Goal: Task Accomplishment & Management: Manage account settings

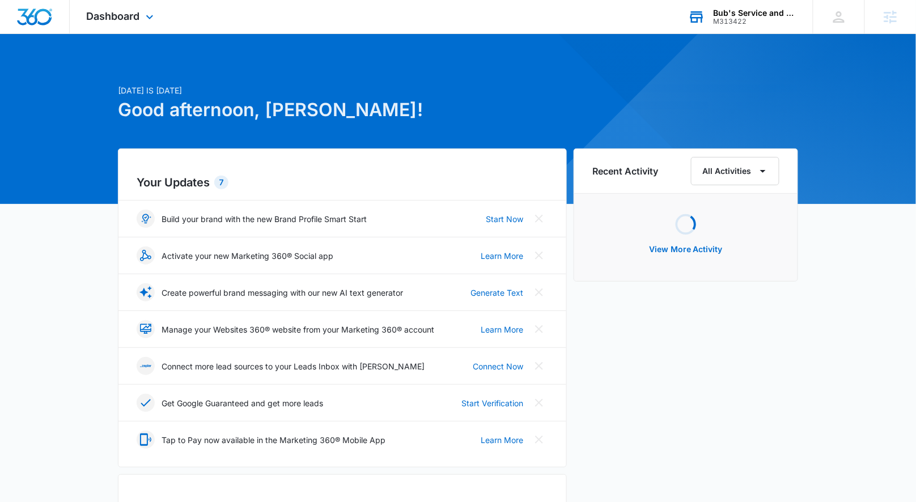
click at [729, 9] on div "Bub's Service and Solutions" at bounding box center [755, 13] width 83 height 9
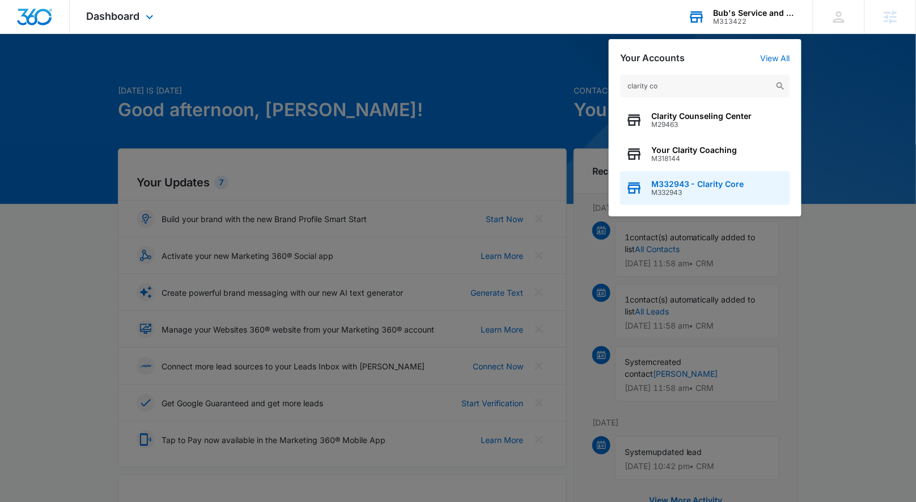
type input "clarity co"
click at [679, 185] on span "M332943 - Clarity Core" at bounding box center [697, 184] width 93 height 9
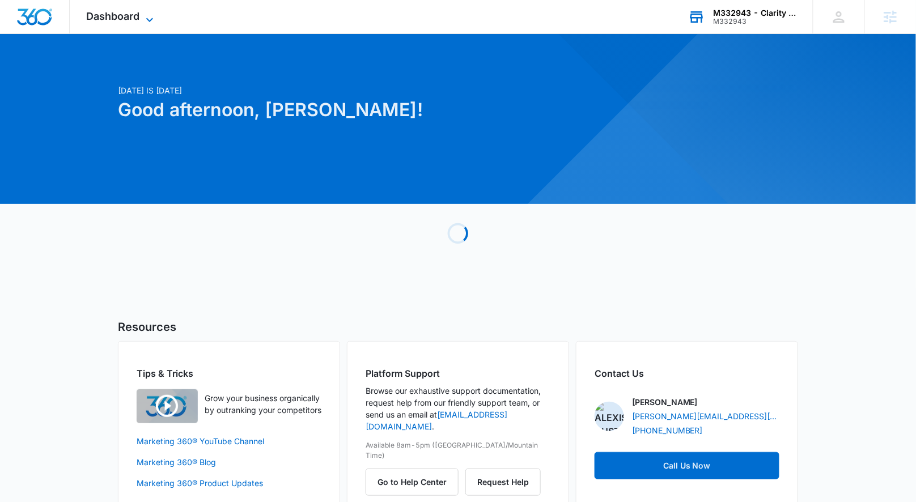
click at [96, 17] on span "Dashboard" at bounding box center [113, 16] width 53 height 12
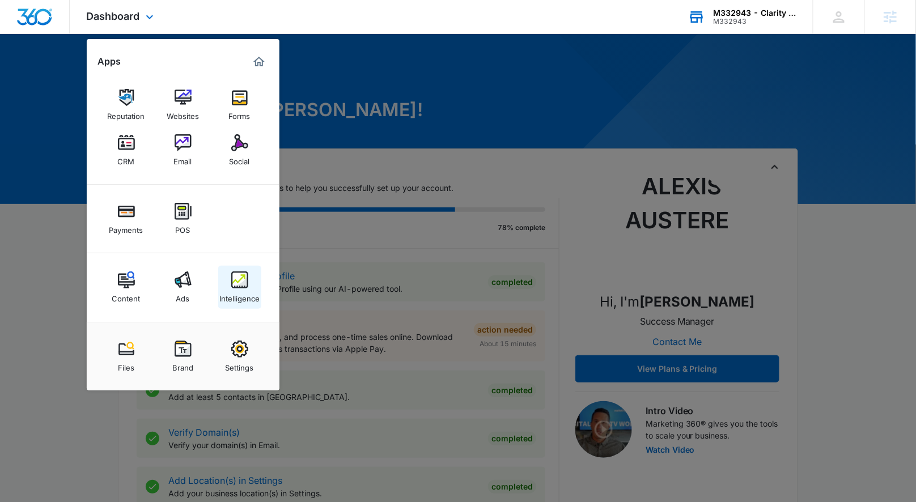
click at [240, 277] on img at bounding box center [239, 280] width 17 height 17
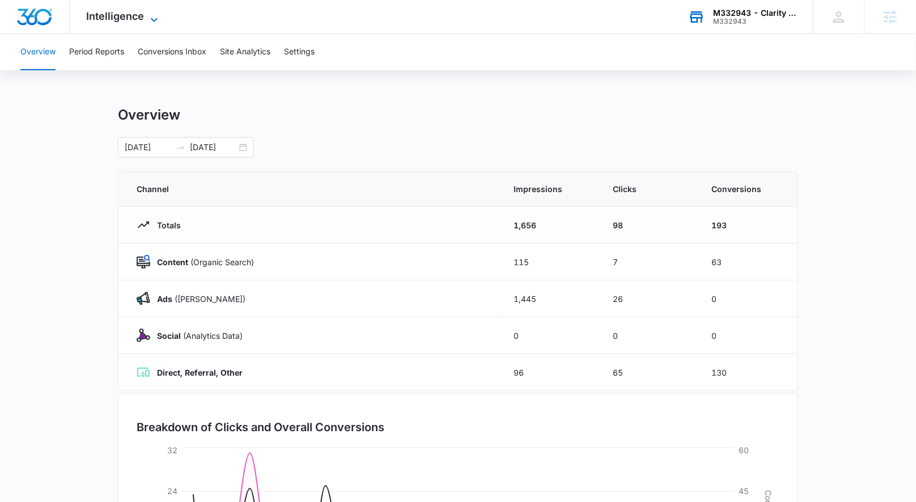
click at [147, 18] on icon at bounding box center [154, 20] width 14 height 14
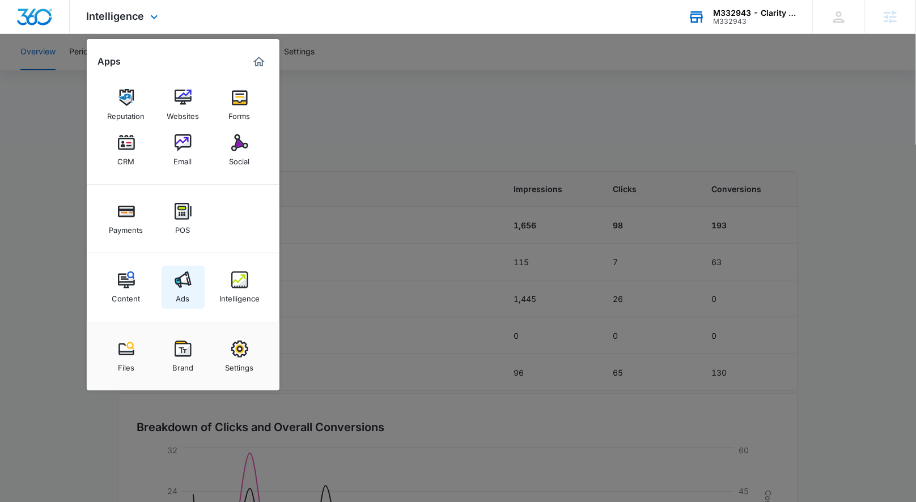
click at [185, 279] on img at bounding box center [183, 280] width 17 height 17
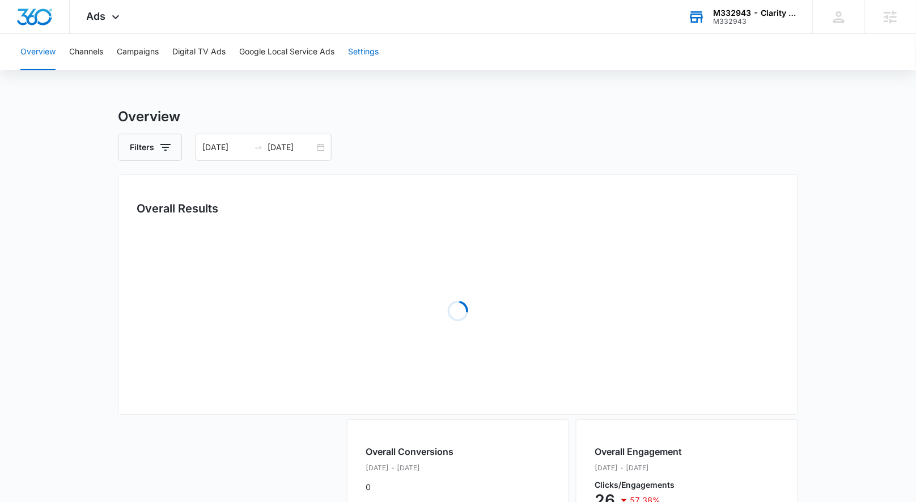
click at [371, 47] on button "Settings" at bounding box center [363, 52] width 31 height 36
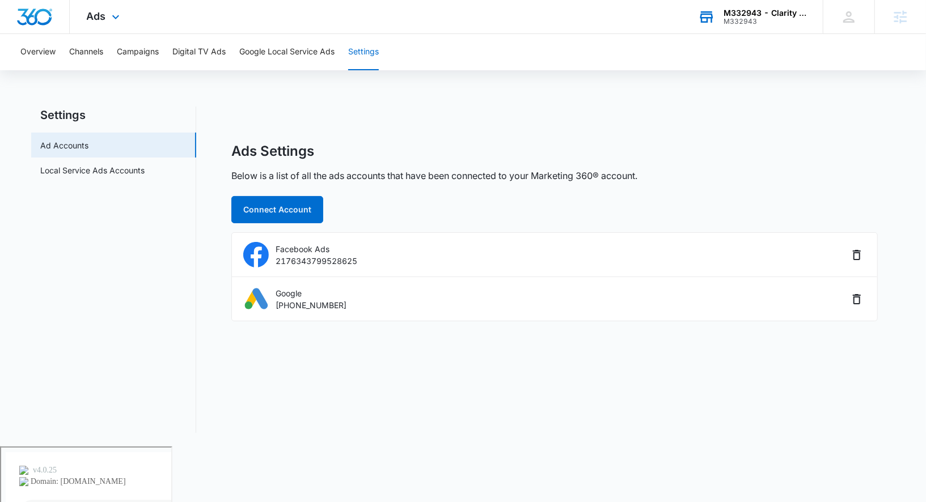
click at [96, 9] on div "Ads Apps Reputation Websites Forms CRM Email Social Payments POS Content Ads In…" at bounding box center [105, 16] width 70 height 33
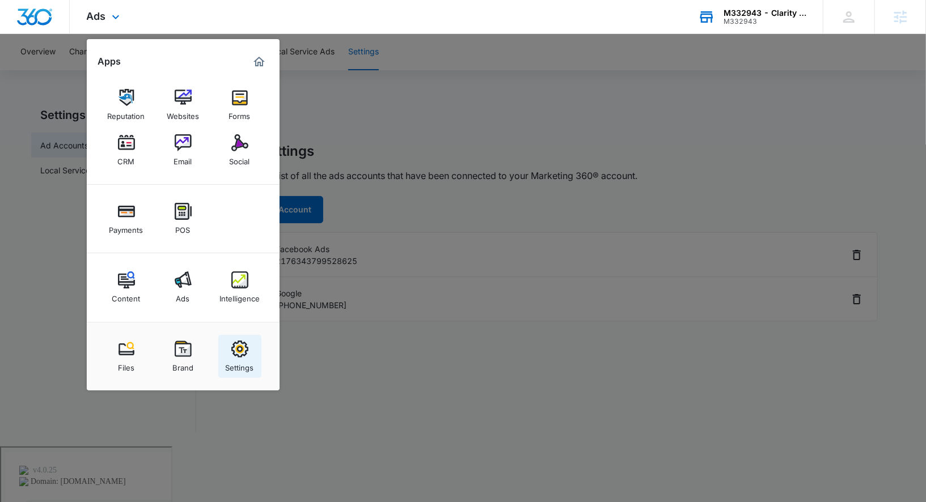
click at [224, 359] on link "Settings" at bounding box center [239, 356] width 43 height 43
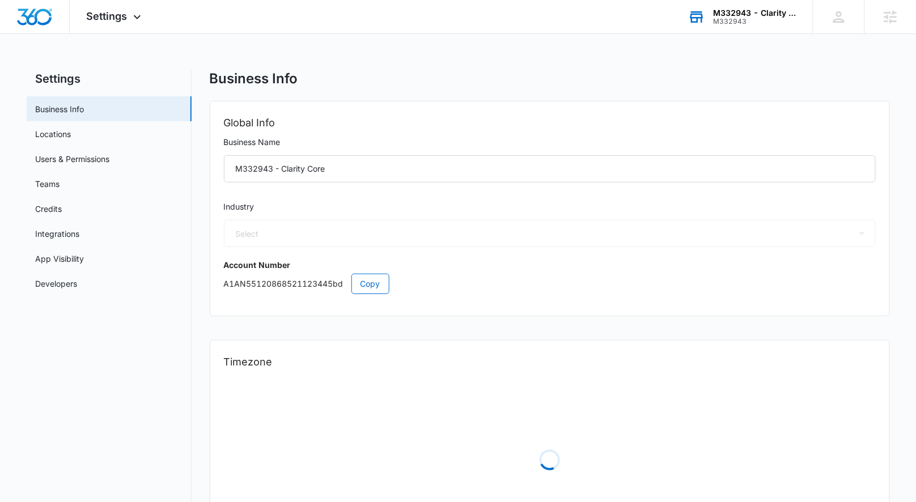
select select "33"
select select "US"
select select "America/Los_Angeles"
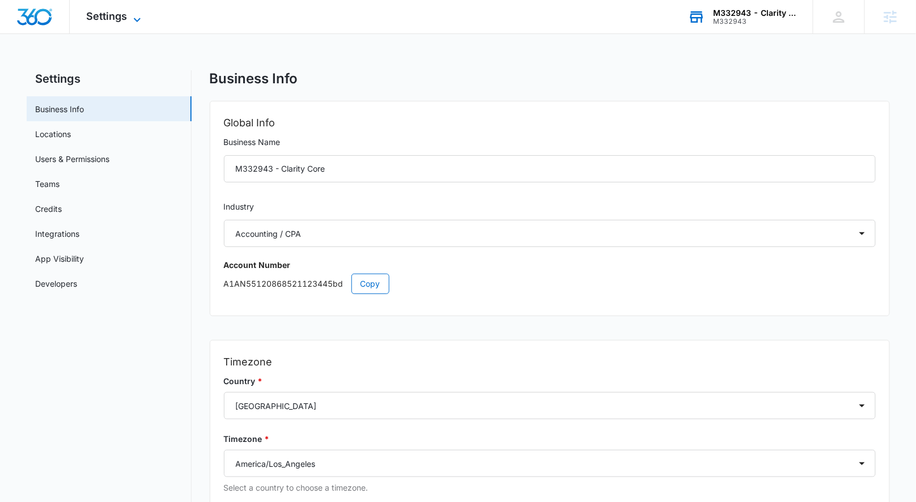
click at [132, 18] on icon at bounding box center [137, 20] width 14 height 14
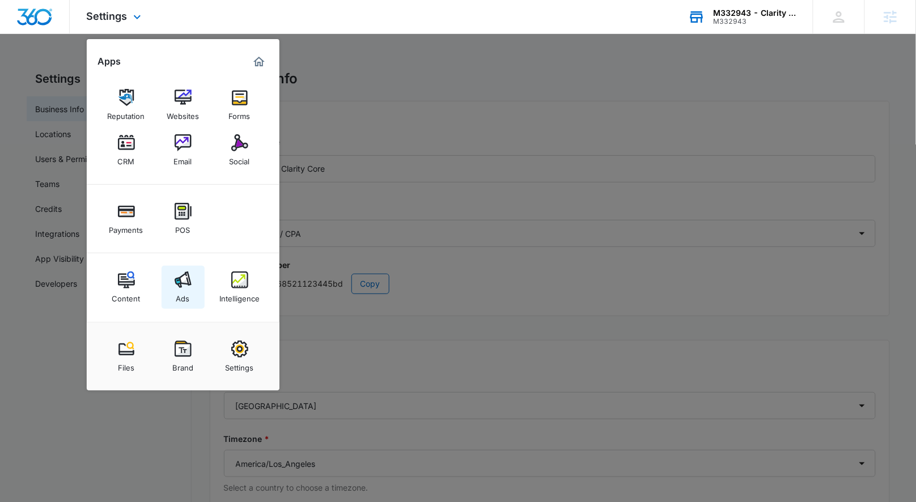
click at [175, 285] on img at bounding box center [183, 280] width 17 height 17
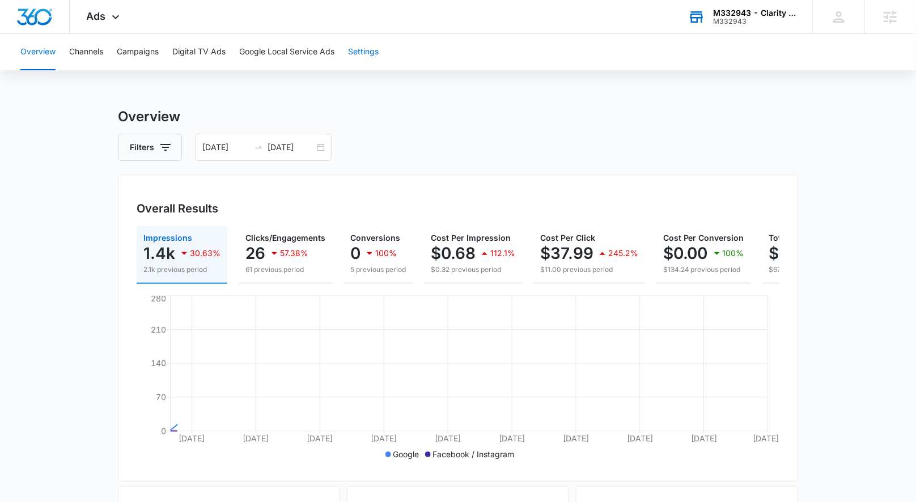
click at [371, 61] on button "Settings" at bounding box center [363, 52] width 31 height 36
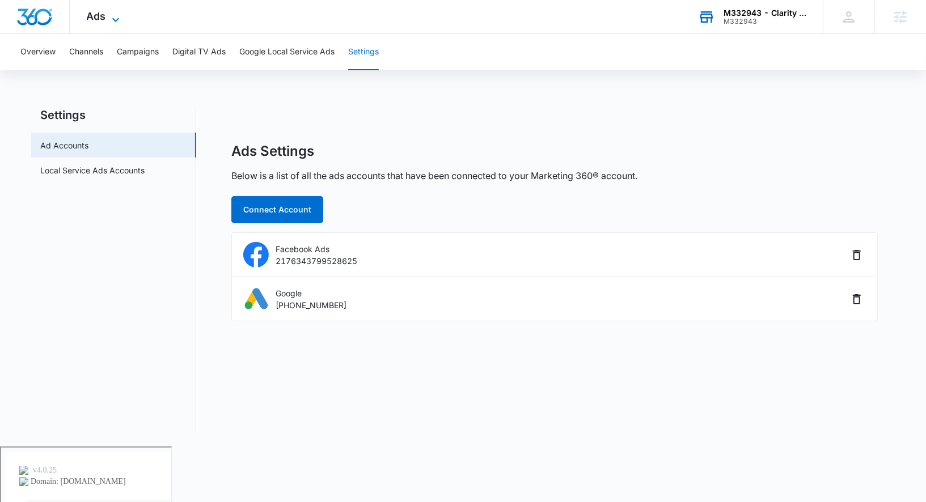
click at [113, 18] on icon at bounding box center [116, 20] width 14 height 14
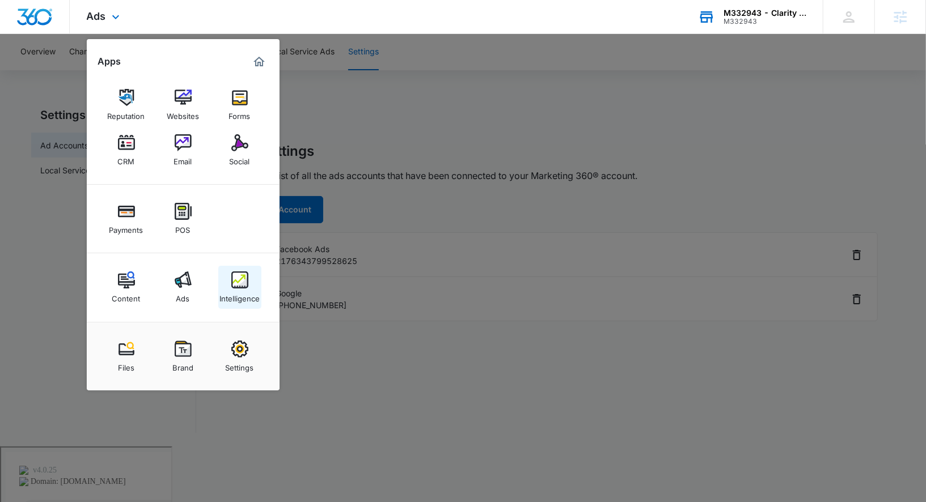
click at [260, 285] on link "Intelligence" at bounding box center [239, 287] width 43 height 43
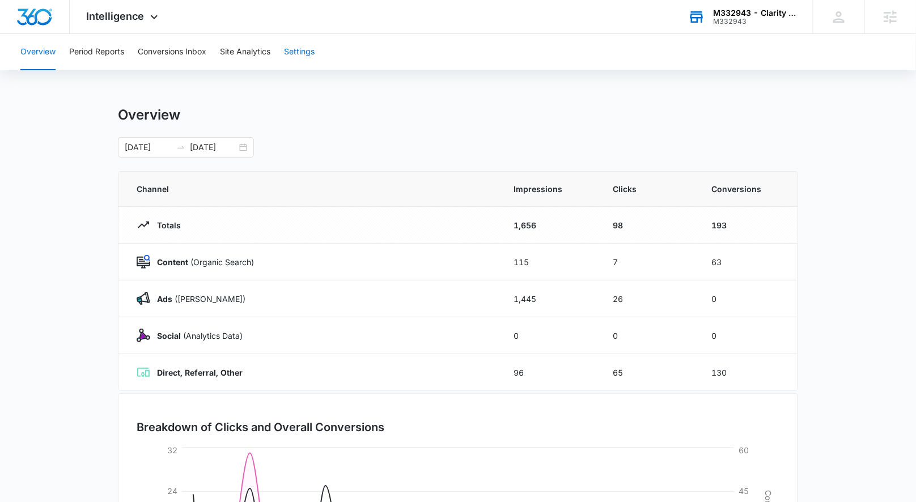
click at [306, 39] on button "Settings" at bounding box center [299, 52] width 31 height 36
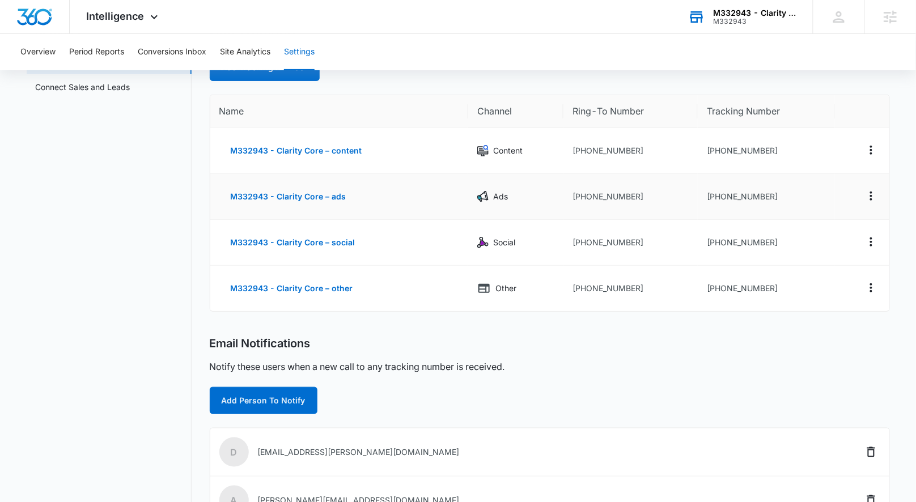
scroll to position [81, 0]
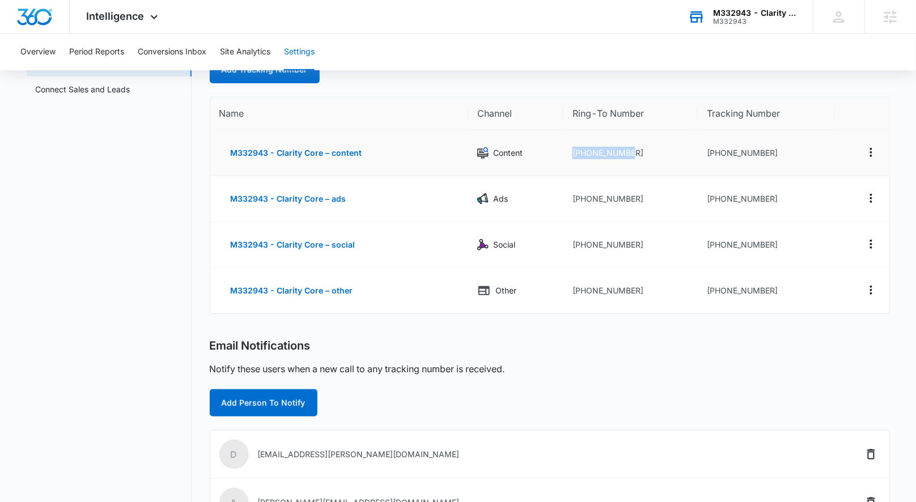
drag, startPoint x: 565, startPoint y: 158, endPoint x: 694, endPoint y: 159, distance: 129.8
click at [694, 159] on td "+19095134598" at bounding box center [630, 153] width 134 height 46
drag, startPoint x: 575, startPoint y: 200, endPoint x: 604, endPoint y: 198, distance: 29.5
click at [604, 198] on td "+19095134598" at bounding box center [630, 199] width 134 height 46
click at [702, 410] on div "Add Person To Notify" at bounding box center [550, 402] width 680 height 27
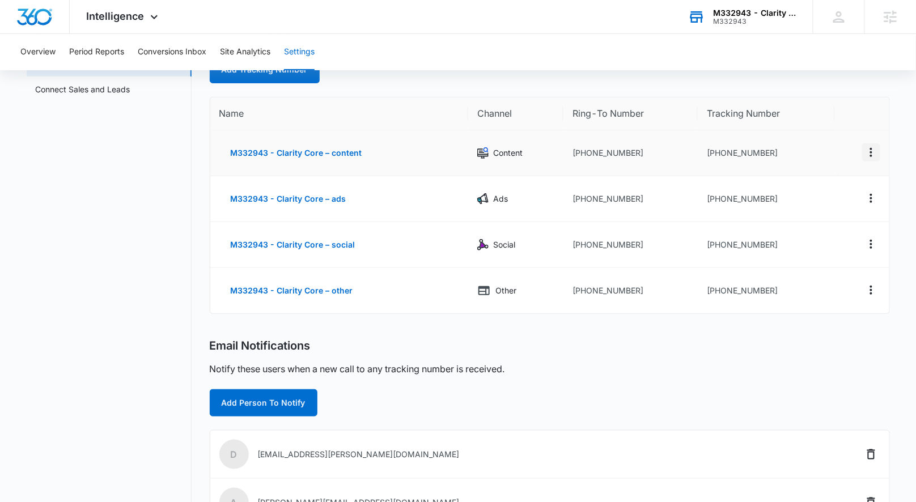
click at [864, 156] on button "Actions" at bounding box center [871, 152] width 18 height 18
click at [835, 143] on button "Edit" at bounding box center [824, 143] width 65 height 17
select select "CONTENT"
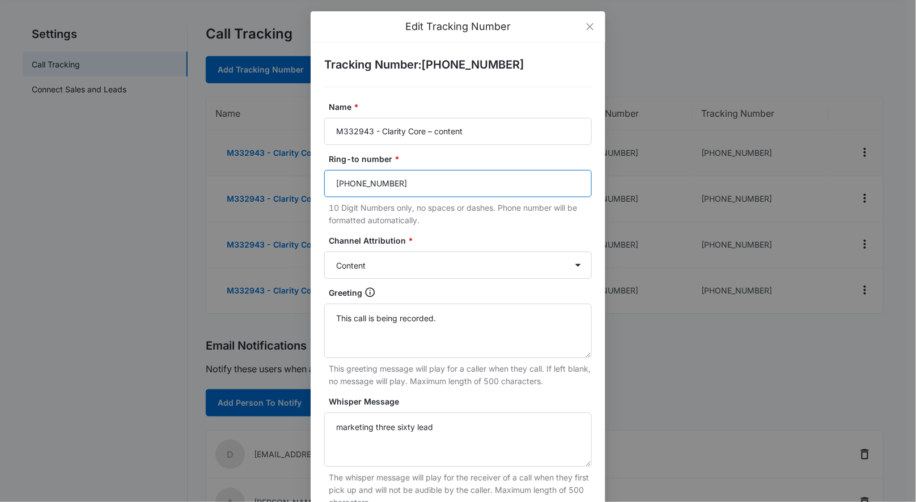
click at [450, 181] on input "(909) 513-4598" at bounding box center [458, 183] width 268 height 27
drag, startPoint x: 450, startPoint y: 181, endPoint x: 308, endPoint y: 187, distance: 142.4
click at [311, 187] on div "Tracking Number : +19092802245 Name * M332943 - Clarity Core – content Ring-to …" at bounding box center [458, 356] width 295 height 627
paste input "[PHONE_NUMBER] Primary Contact Phone Extension -"
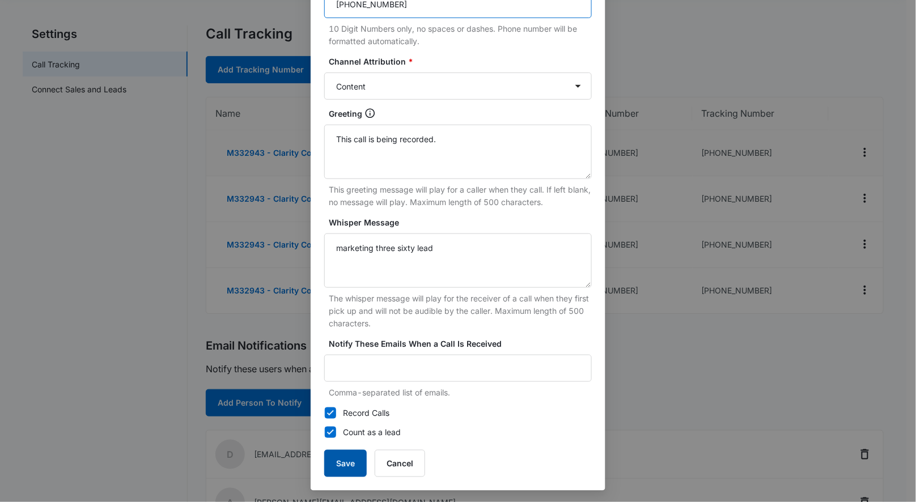
type input "(626) 224-0870"
click at [326, 465] on button "Save" at bounding box center [345, 463] width 43 height 27
click at [336, 465] on button "Save" at bounding box center [345, 463] width 43 height 27
click at [336, 458] on button "Save" at bounding box center [345, 463] width 43 height 27
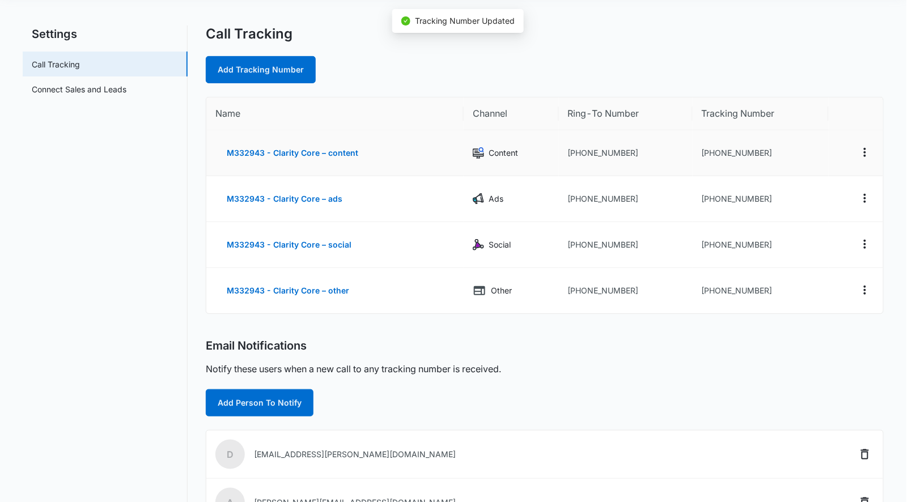
scroll to position [168, 0]
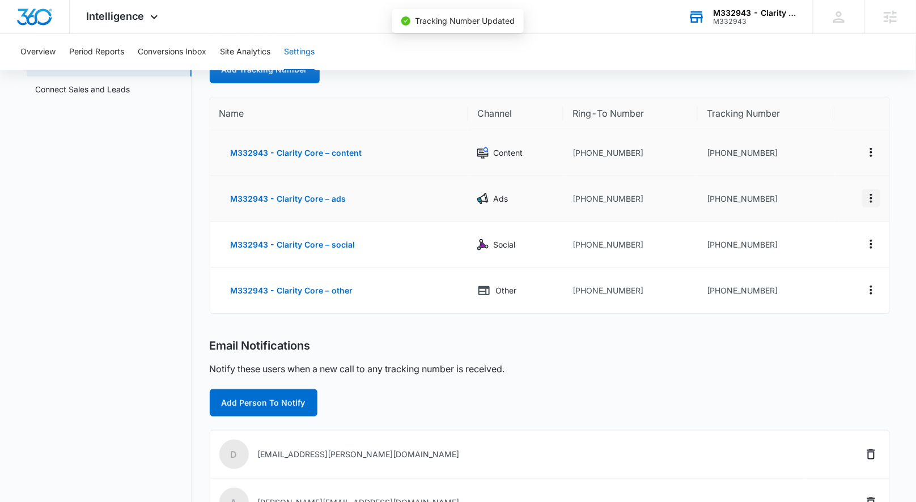
click at [875, 202] on icon "Actions" at bounding box center [871, 199] width 14 height 14
click at [800, 186] on button "Edit" at bounding box center [824, 189] width 65 height 17
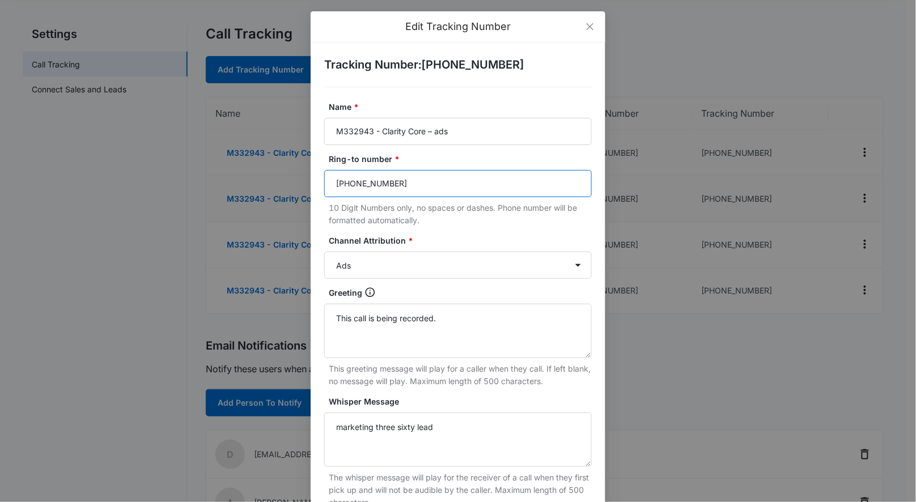
drag, startPoint x: 399, startPoint y: 186, endPoint x: 316, endPoint y: 185, distance: 83.3
click at [316, 185] on div "Tracking Number : +19092802748 Name * M332943 - Clarity Core – ads Ring-to numb…" at bounding box center [458, 356] width 295 height 627
paste input "[PHONE_NUMBER] Primary Contact Phone Extension -"
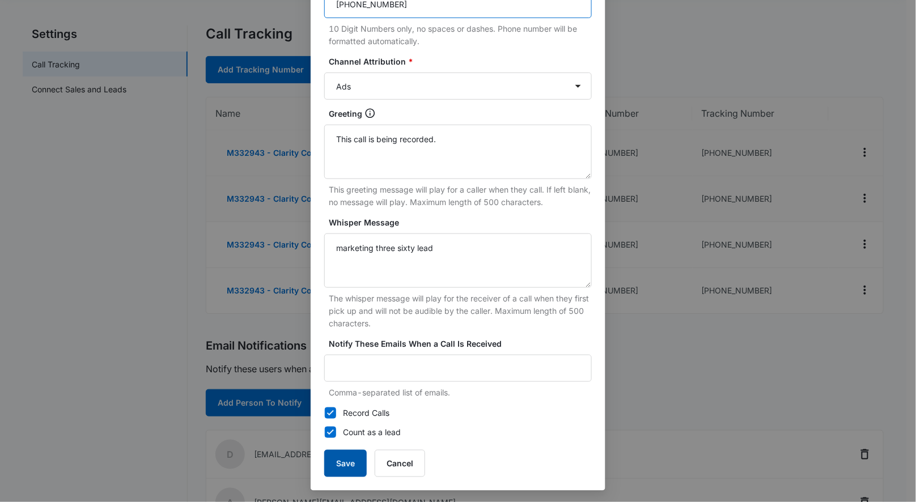
type input "(626) 224-0870"
click at [335, 459] on button "Save" at bounding box center [345, 463] width 43 height 27
click at [340, 472] on button "Save" at bounding box center [345, 463] width 43 height 27
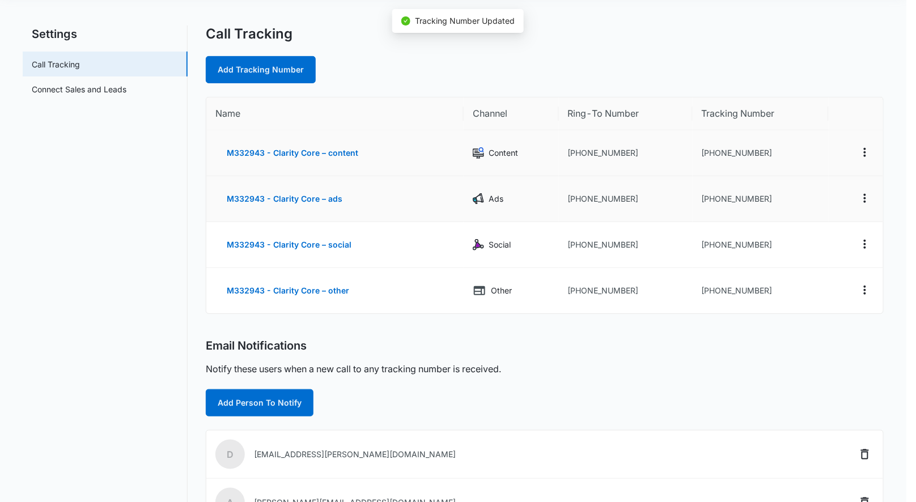
scroll to position [168, 0]
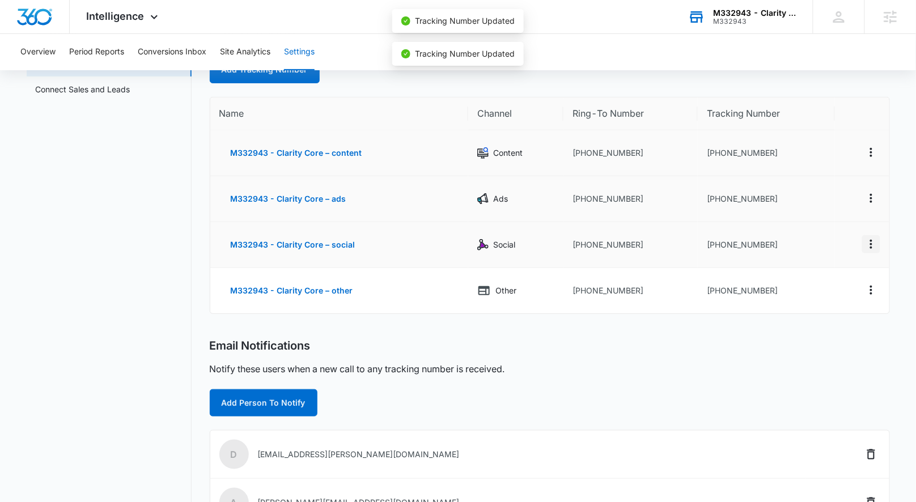
click at [870, 242] on icon "Actions" at bounding box center [871, 244] width 14 height 14
click at [815, 238] on div "Edit" at bounding box center [817, 236] width 24 height 8
select select "SOCIAL"
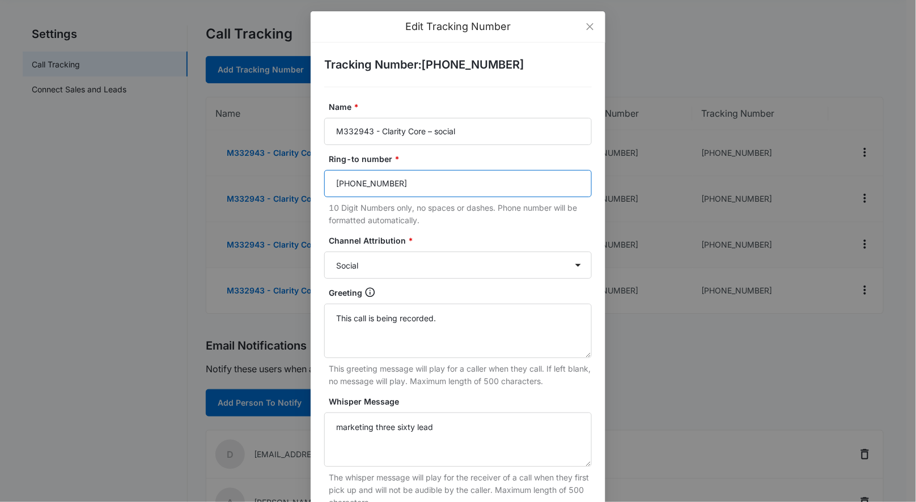
drag, startPoint x: 453, startPoint y: 180, endPoint x: 300, endPoint y: 176, distance: 153.1
click at [300, 176] on div "Edit Tracking Number Tracking Number : +19092919829 Name * M332943 - Clarity Co…" at bounding box center [458, 251] width 916 height 502
paste input "[PHONE_NUMBER] Primary Contact Phone Extension -"
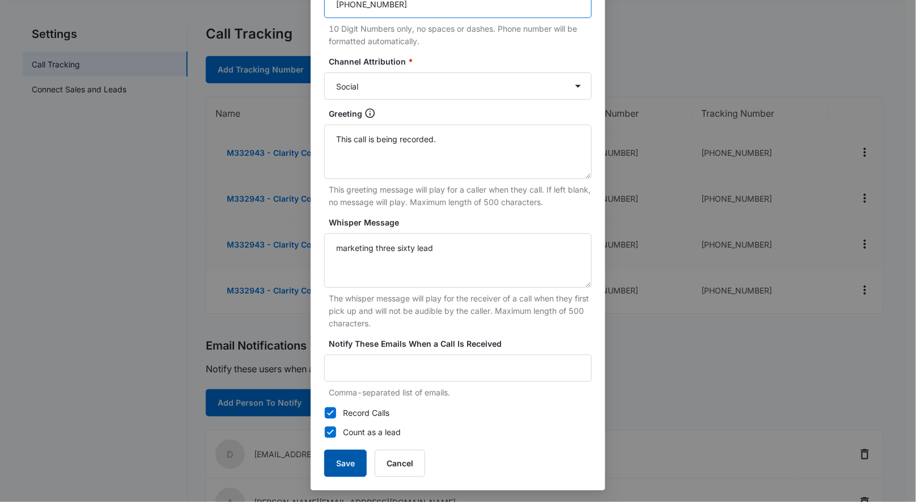
type input "(626) 224-0870"
click at [343, 473] on button "Save" at bounding box center [345, 463] width 43 height 27
click at [344, 466] on button "Save" at bounding box center [345, 463] width 43 height 27
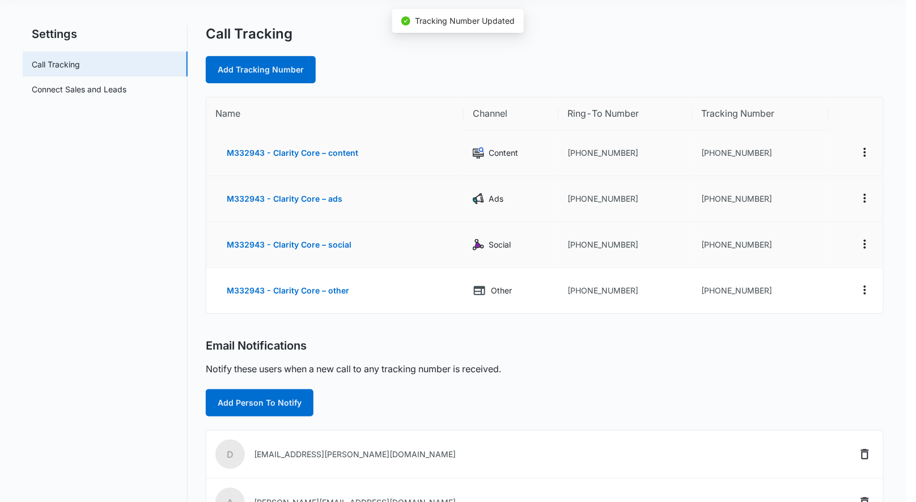
scroll to position [168, 0]
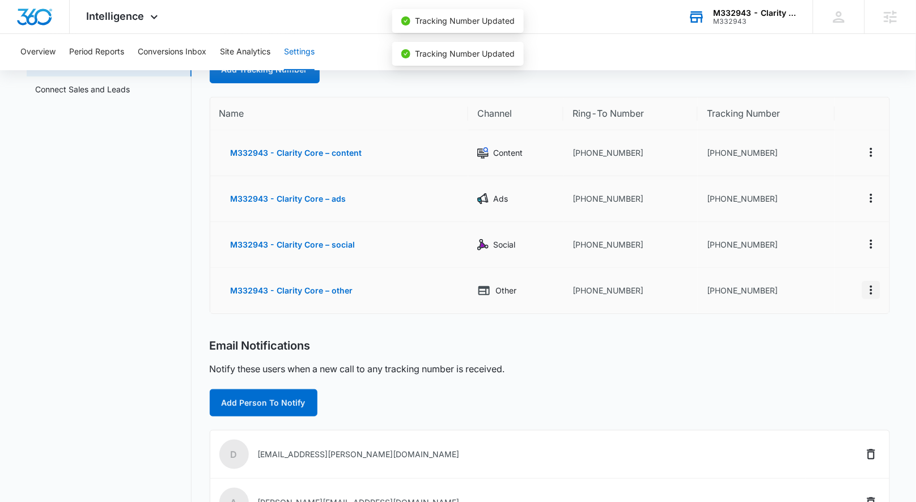
click at [867, 289] on icon "Actions" at bounding box center [871, 290] width 14 height 14
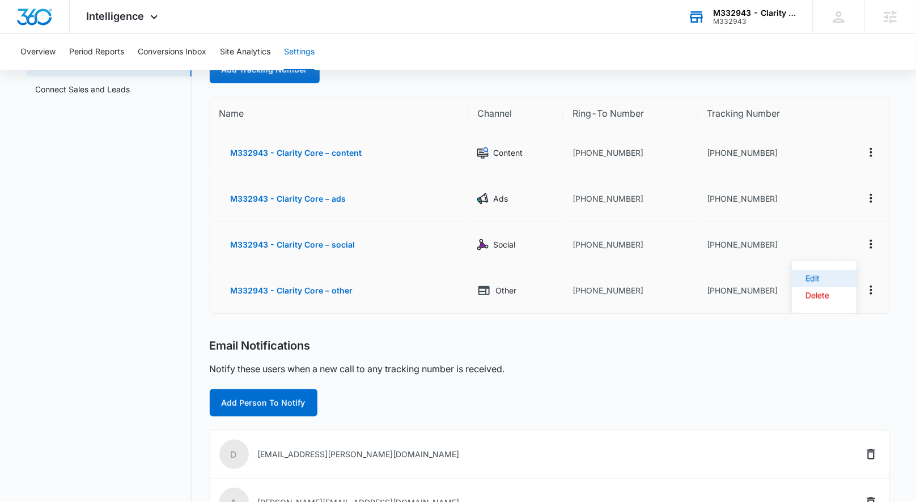
click at [834, 277] on button "Edit" at bounding box center [824, 278] width 65 height 17
select select "OTHER"
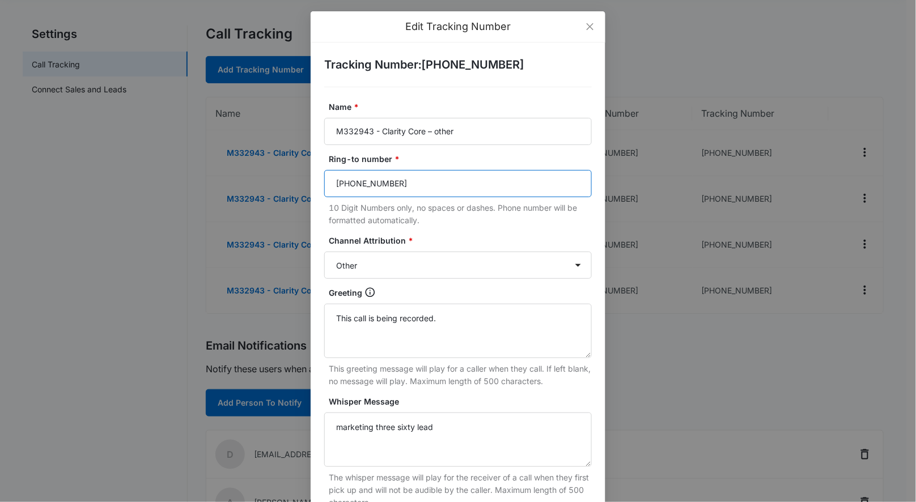
drag, startPoint x: 404, startPoint y: 184, endPoint x: 240, endPoint y: 177, distance: 164.5
click at [240, 177] on div "Edit Tracking Number Tracking Number : +19092947553 Name * M332943 - Clarity Co…" at bounding box center [458, 251] width 916 height 502
paste input "[PHONE_NUMBER] Primary Contact Phone Extension -"
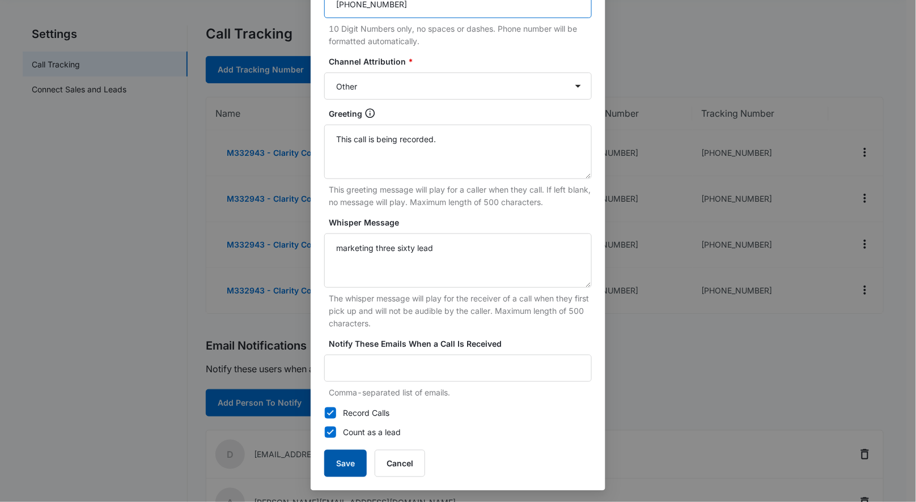
type input "(626) 224-0870"
click at [346, 467] on button "Save" at bounding box center [345, 463] width 43 height 27
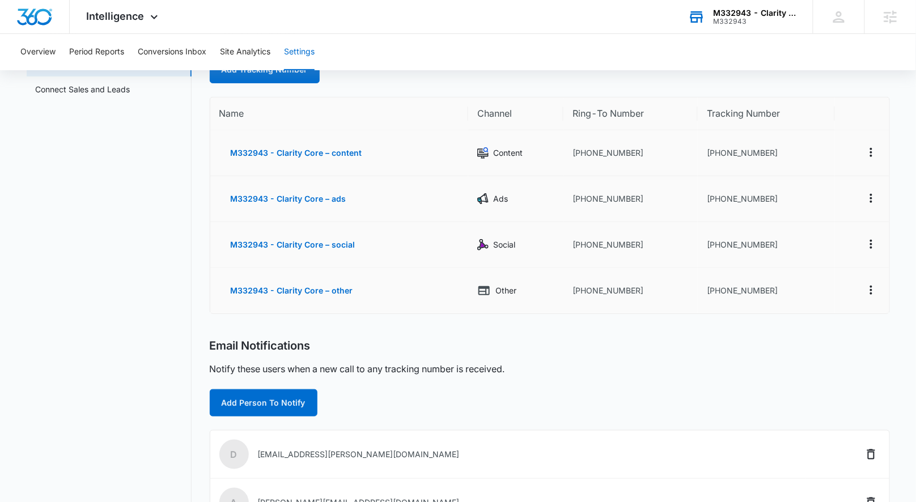
scroll to position [0, 0]
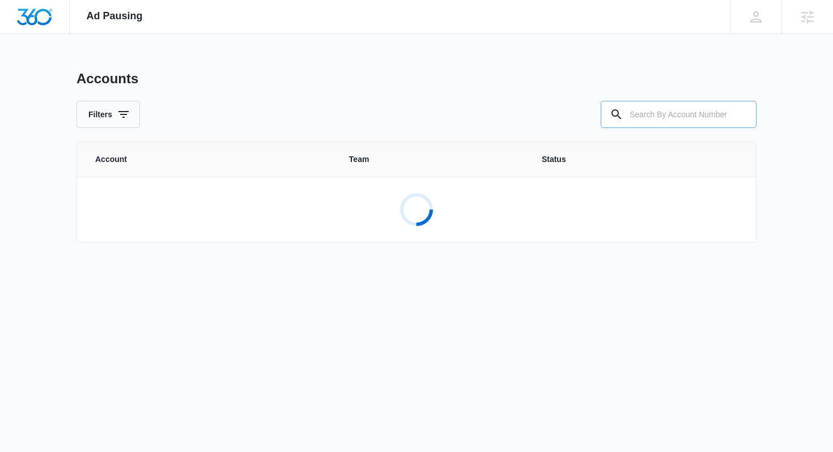
click at [648, 117] on input "text" at bounding box center [679, 114] width 156 height 27
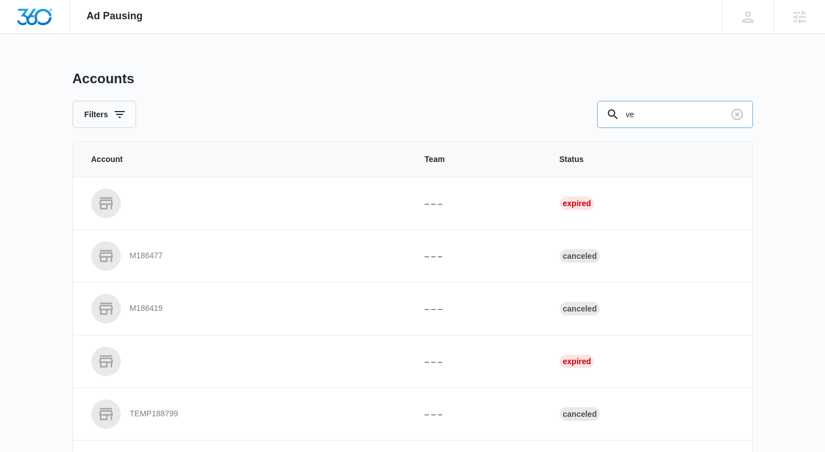
type input "v"
paste input "[PHONE_NUMBER] Primary Contact Phone Extension -"
type input "[PHONE_NUMBER] Primary Cont"
click at [735, 113] on icon "Clear" at bounding box center [736, 114] width 11 height 11
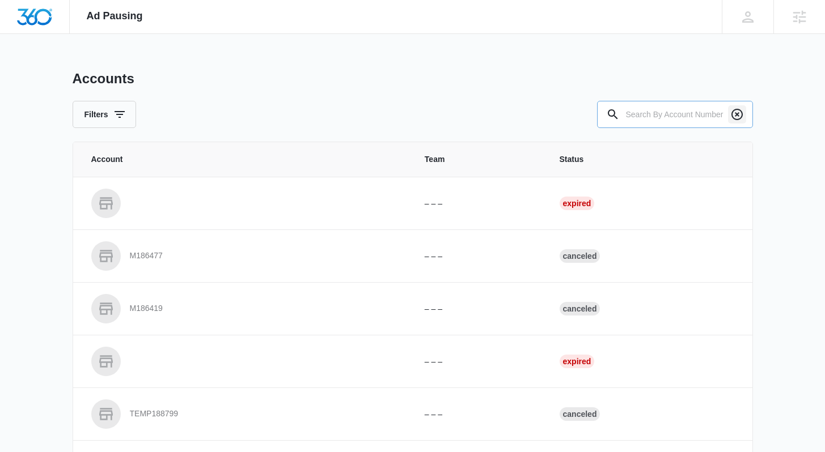
scroll to position [0, 0]
paste input "[PHONE_NUMBER] Primary Contact Phone Extension -"
type input "[PHONE_NUMBER] Primary Contact Phone Extension -"
click at [736, 115] on icon "Clear" at bounding box center [736, 114] width 11 height 11
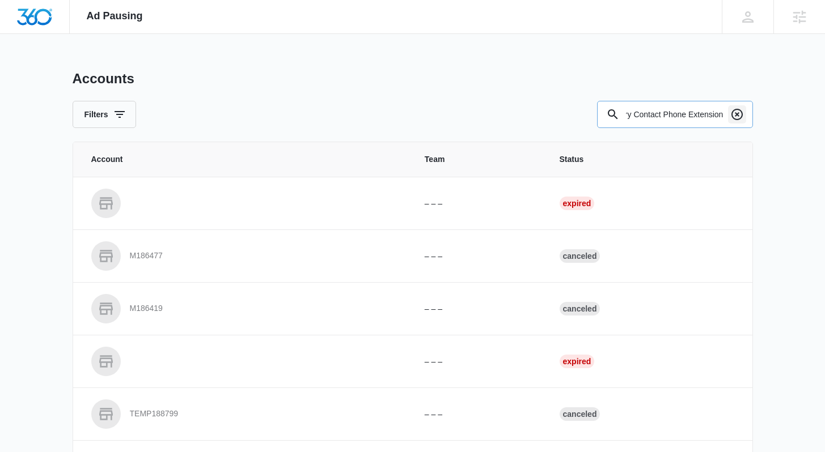
scroll to position [0, 0]
type input "M332200"
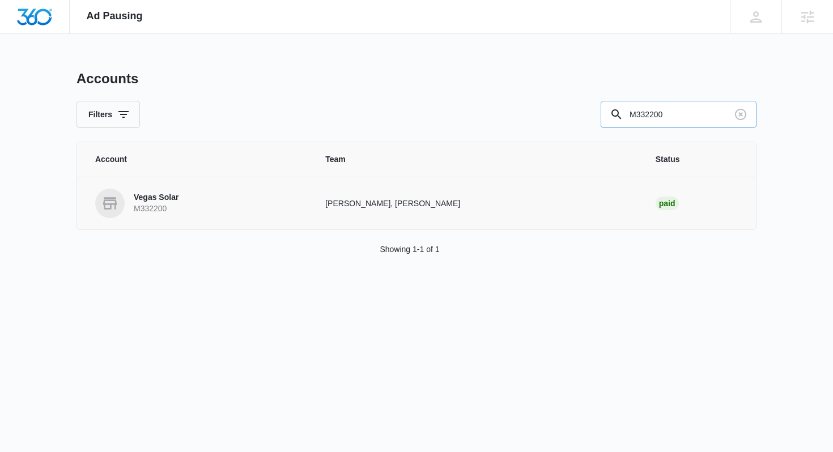
click at [169, 204] on p "M332200" at bounding box center [156, 208] width 45 height 11
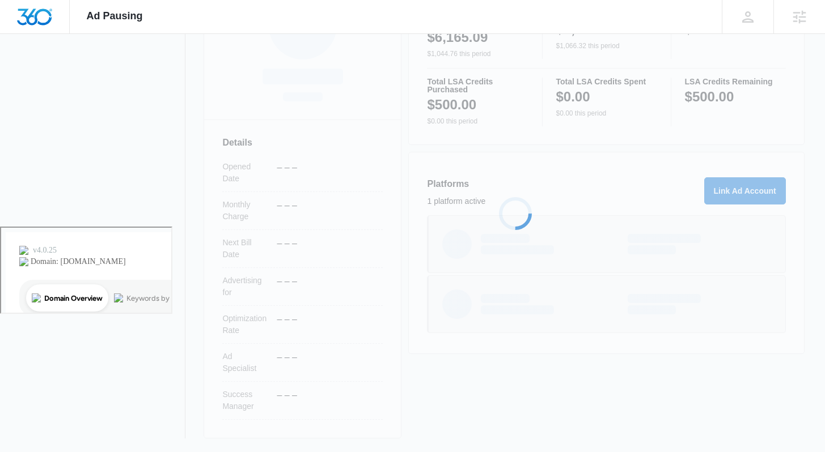
scroll to position [230, 0]
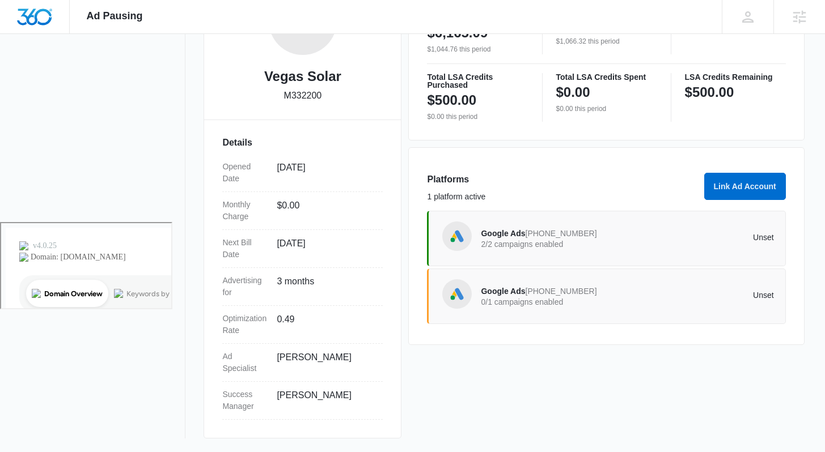
click at [473, 287] on div "Google Ads [PHONE_NUMBER] 0/1 campaigns enabled Unset" at bounding box center [606, 297] width 333 height 32
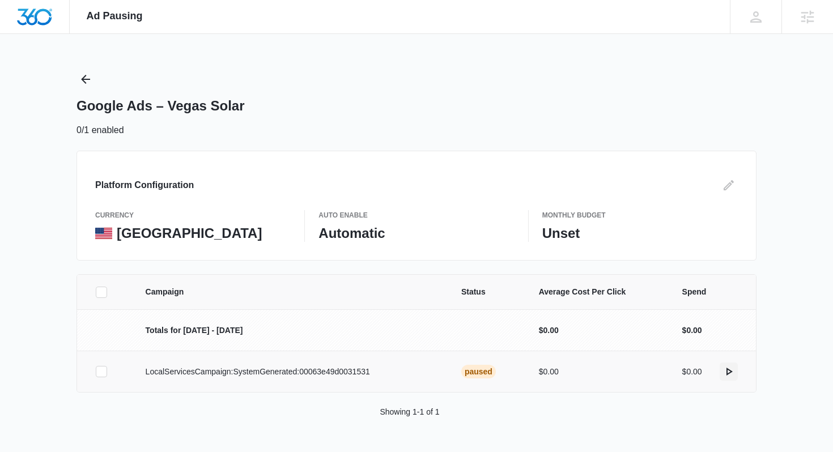
click at [727, 380] on button "actions.activate" at bounding box center [729, 372] width 18 height 18
click at [93, 78] on button "Back" at bounding box center [86, 79] width 18 height 18
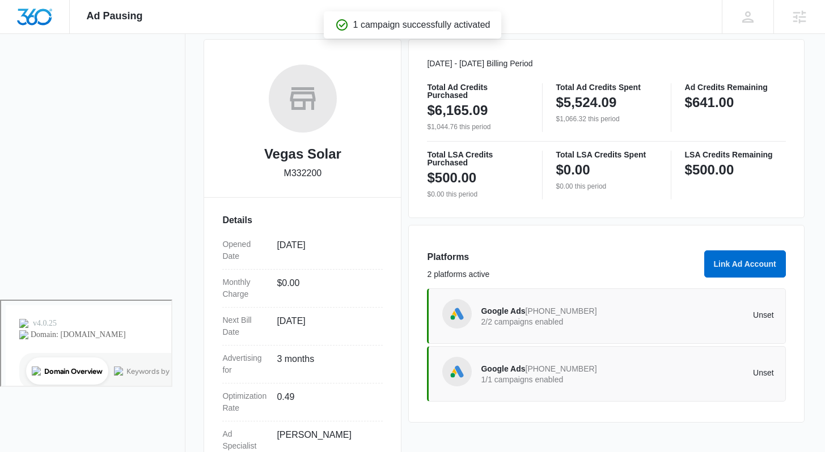
scroll to position [230, 0]
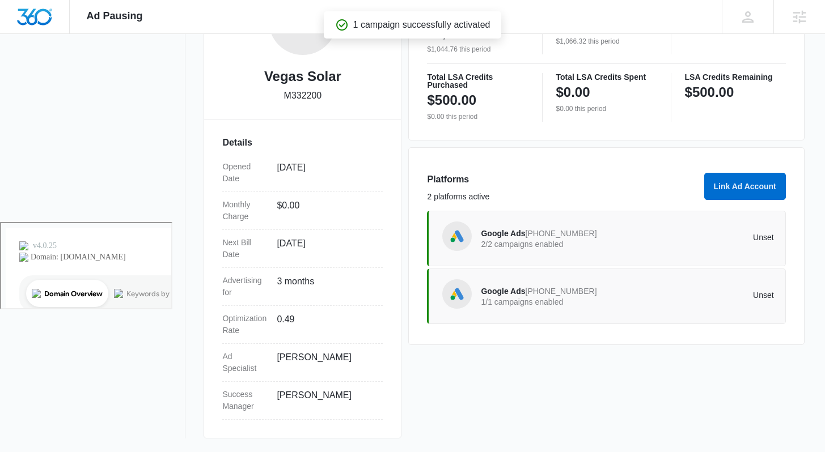
click at [503, 245] on p "2/2 campaigns enabled" at bounding box center [554, 244] width 146 height 8
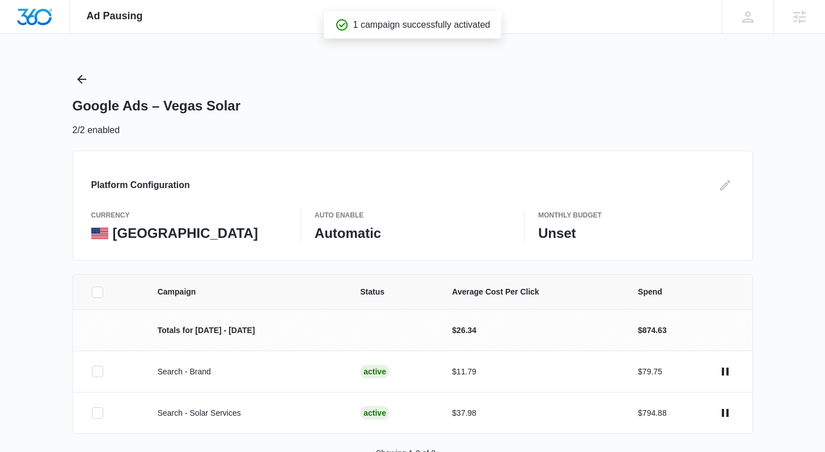
scroll to position [35, 0]
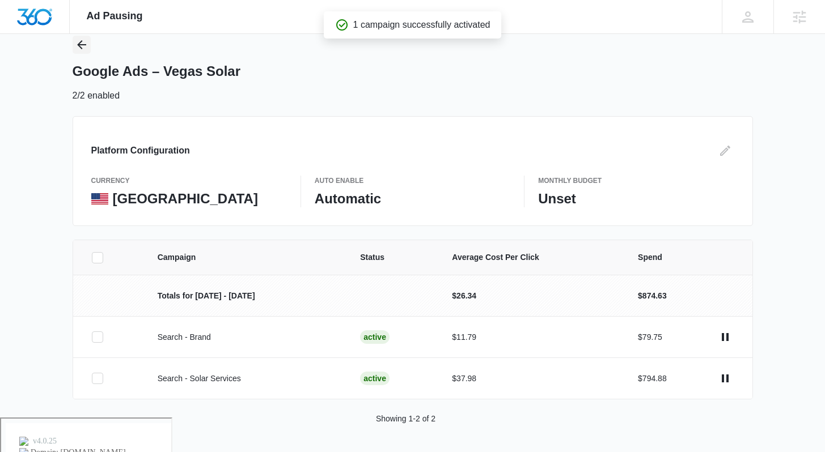
click at [78, 43] on icon "Back" at bounding box center [82, 45] width 14 height 14
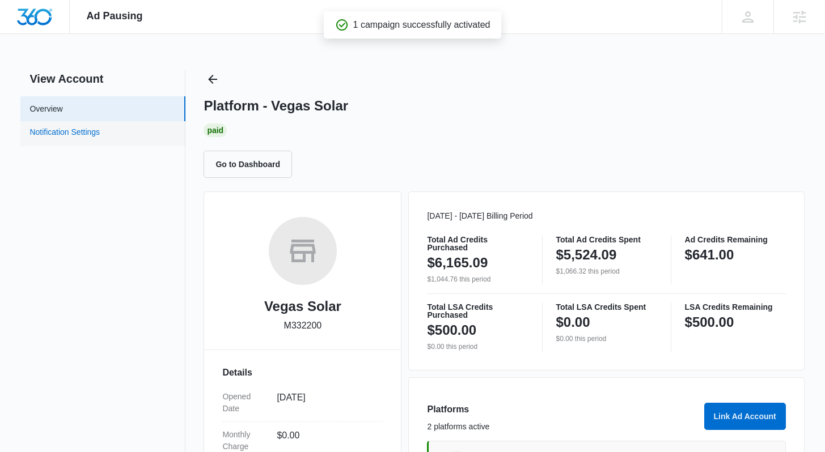
click at [96, 130] on link "Notification Settings" at bounding box center [64, 133] width 70 height 15
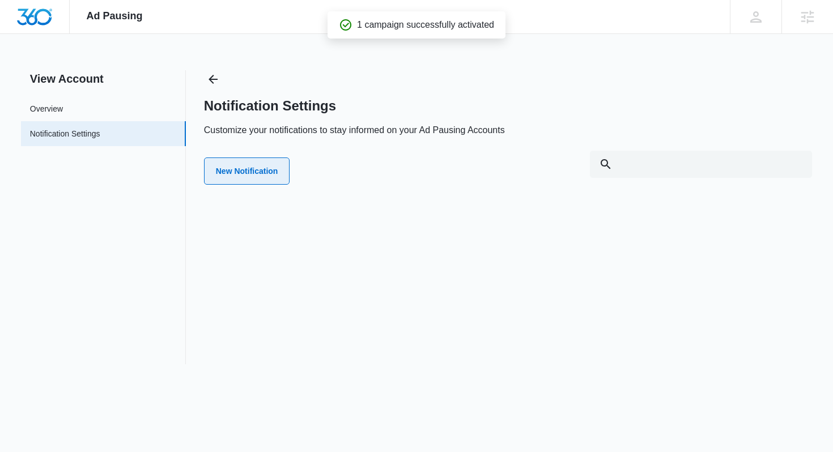
click at [249, 176] on button "New Notification" at bounding box center [247, 171] width 86 height 27
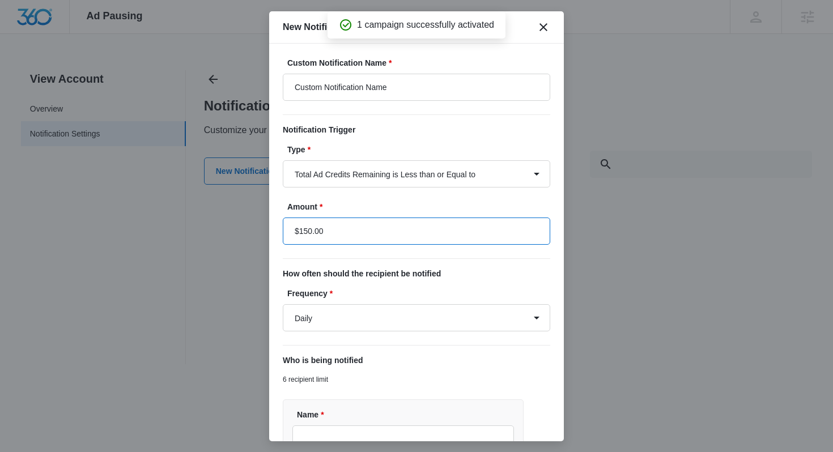
click at [359, 236] on input "$150.00" at bounding box center [417, 231] width 268 height 27
type input "$300.00"
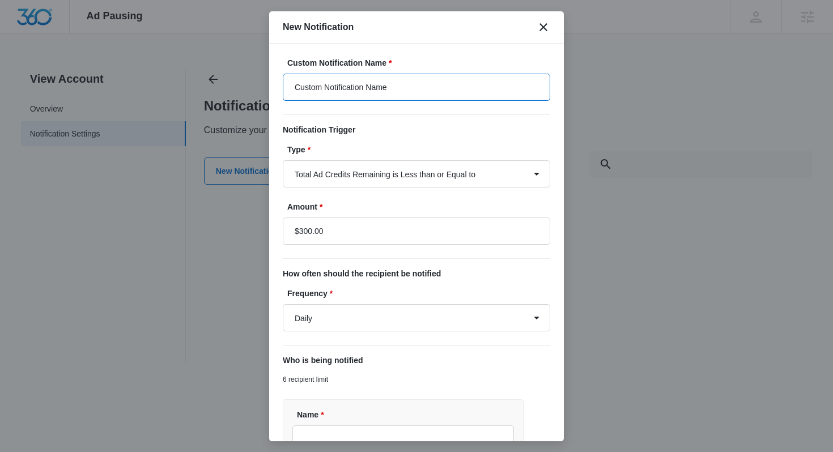
click at [401, 88] on input "Custom Notification Name" at bounding box center [417, 87] width 268 height 27
drag, startPoint x: 401, startPoint y: 88, endPoint x: 297, endPoint y: 79, distance: 104.1
click at [297, 79] on input "Custom Notification Name" at bounding box center [417, 87] width 268 height 27
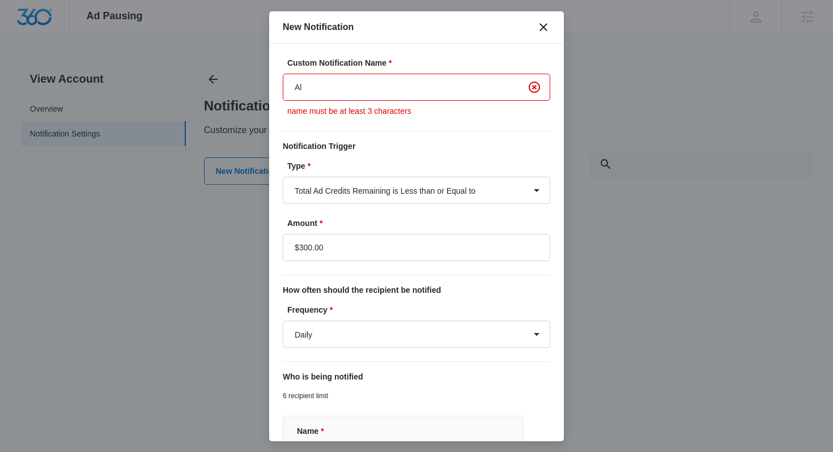
type input "A"
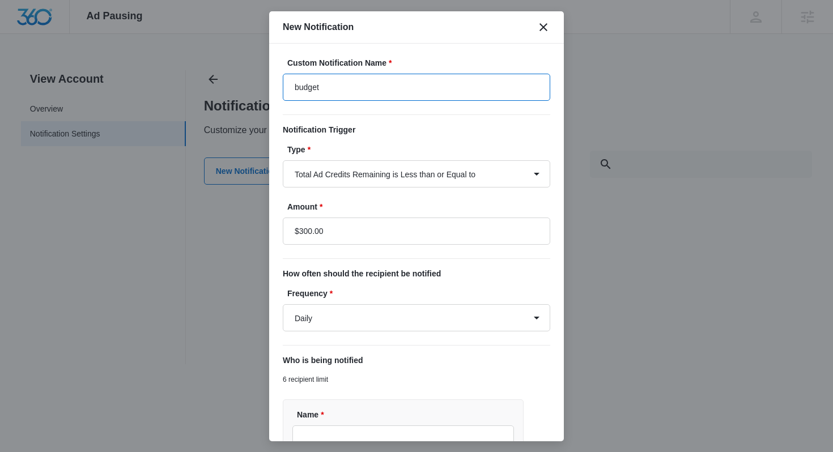
type input "Budget"
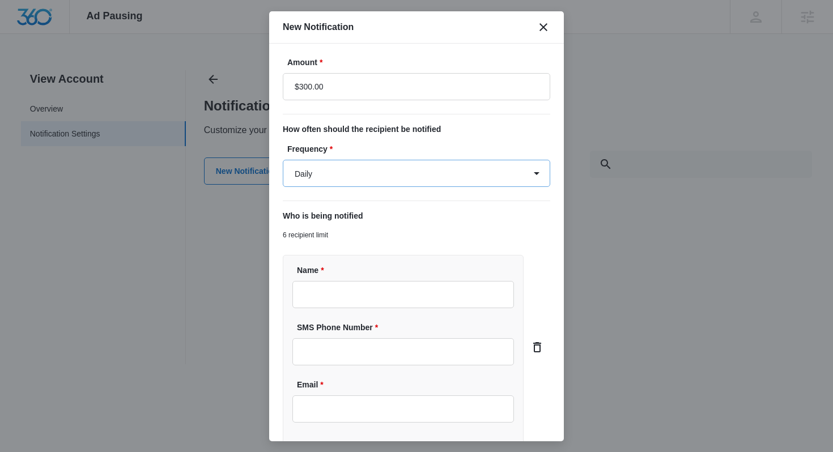
scroll to position [190, 0]
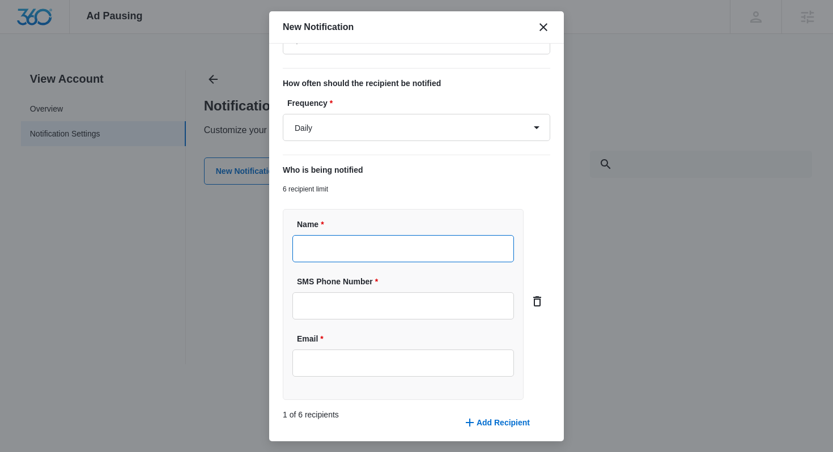
click at [377, 251] on input "Name *" at bounding box center [403, 248] width 222 height 27
type input "[PERSON_NAME]"
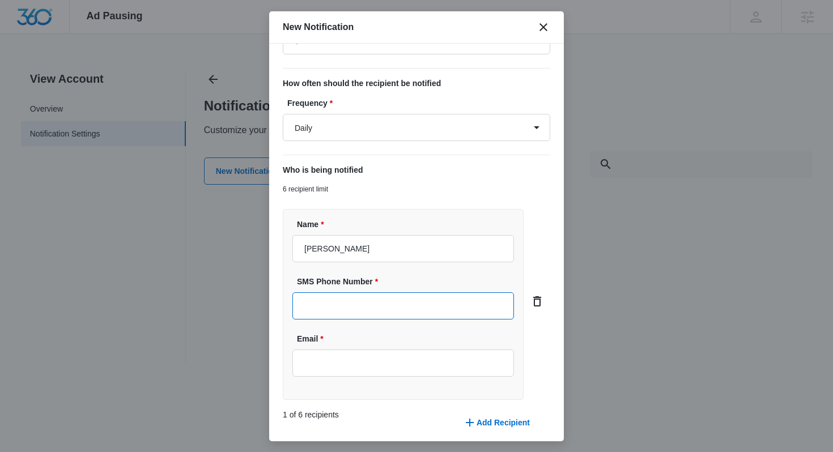
click at [374, 301] on input "SMS Phone Number *" at bounding box center [403, 305] width 222 height 27
type input "[PHONE_NUMBER]"
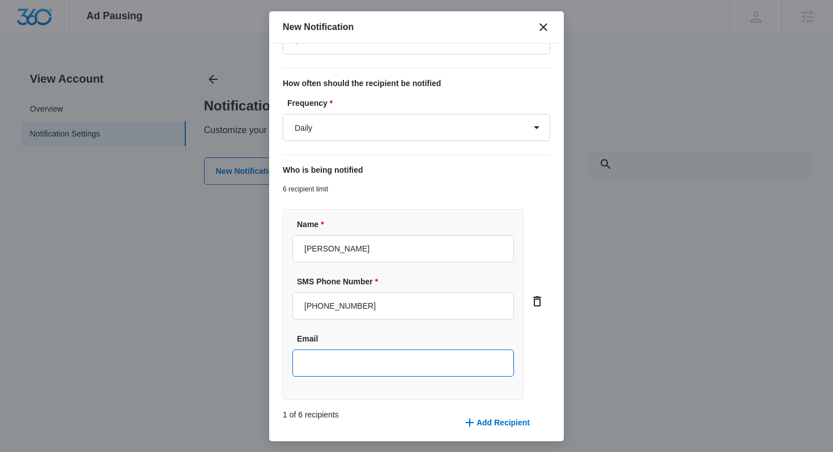
click at [355, 358] on input "Email" at bounding box center [403, 363] width 222 height 27
type input "[PERSON_NAME][EMAIL_ADDRESS][DOMAIN_NAME]"
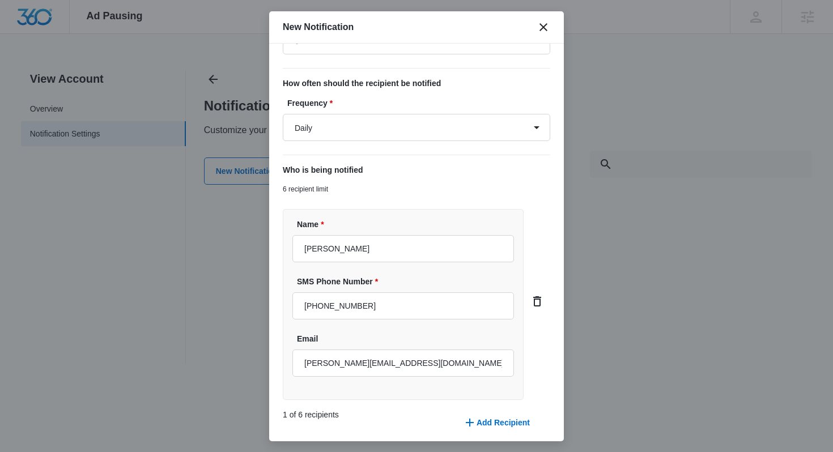
click at [548, 394] on div "Custom Notification Name * Budget Notification Trigger Type * Total Ad Credits …" at bounding box center [416, 243] width 295 height 398
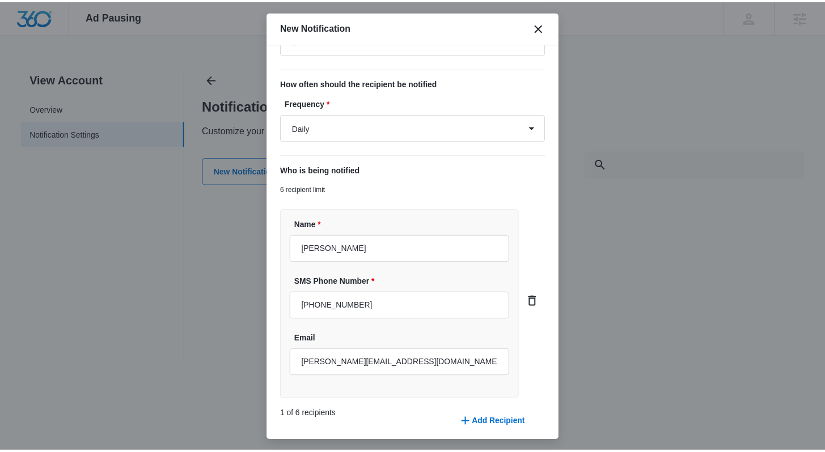
scroll to position [235, 0]
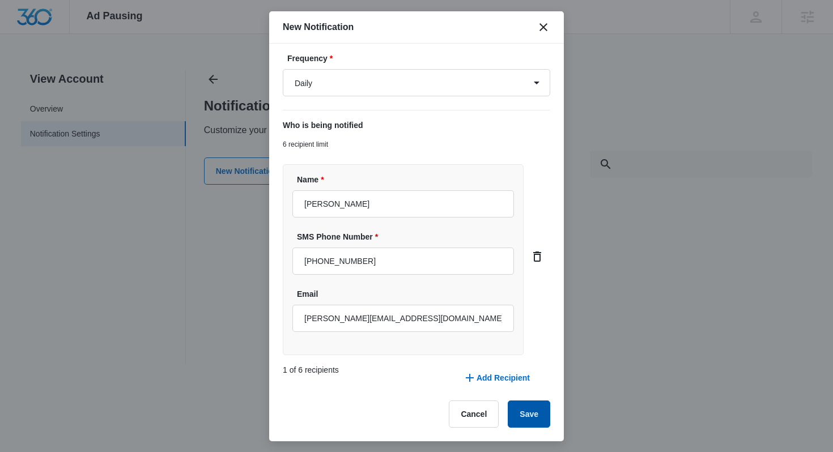
click at [525, 412] on button "Save" at bounding box center [529, 414] width 43 height 27
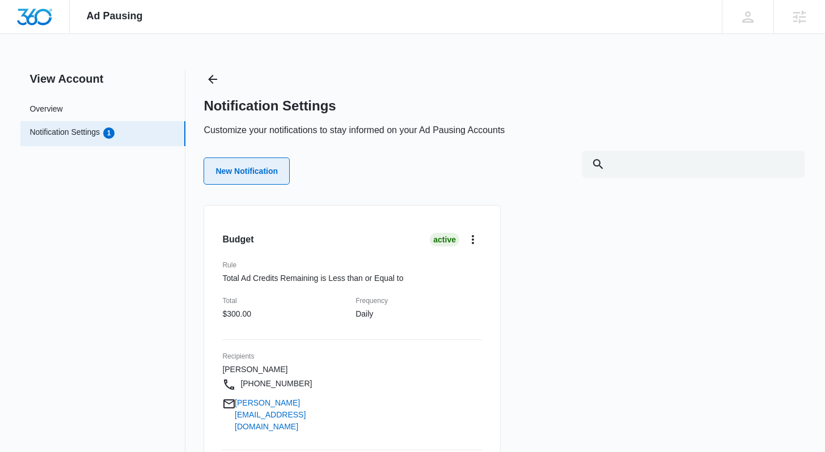
scroll to position [32, 0]
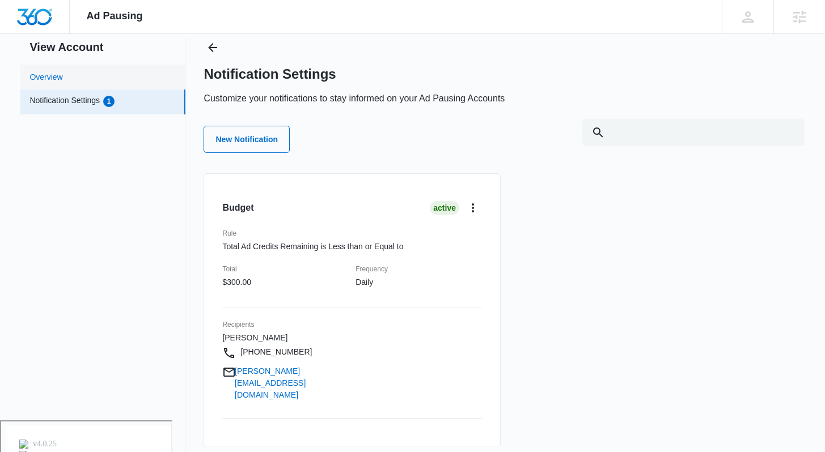
click at [62, 75] on link "Overview" at bounding box center [45, 77] width 33 height 12
